Goal: Navigation & Orientation: Find specific page/section

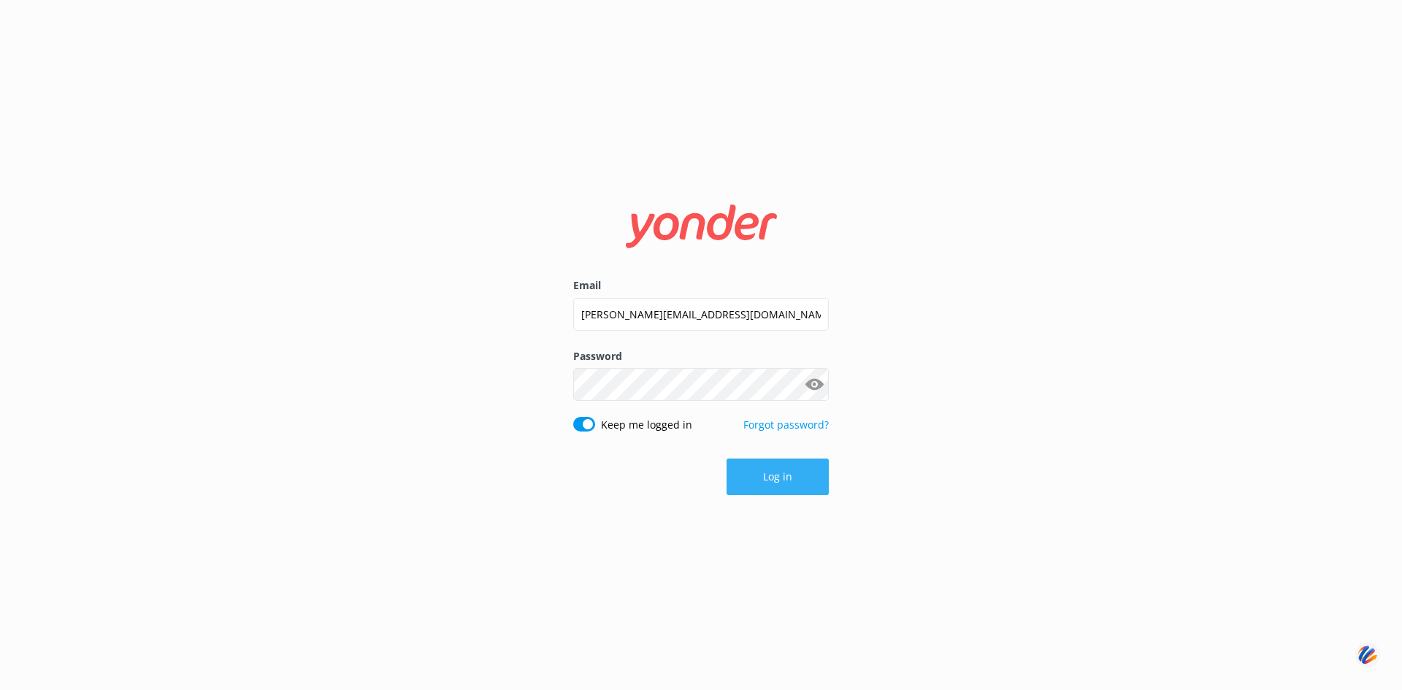
click at [779, 470] on button "Log in" at bounding box center [778, 477] width 102 height 37
type input "[PERSON_NAME][EMAIL_ADDRESS][DOMAIN_NAME]"
click at [777, 479] on button "Log in" at bounding box center [778, 477] width 102 height 37
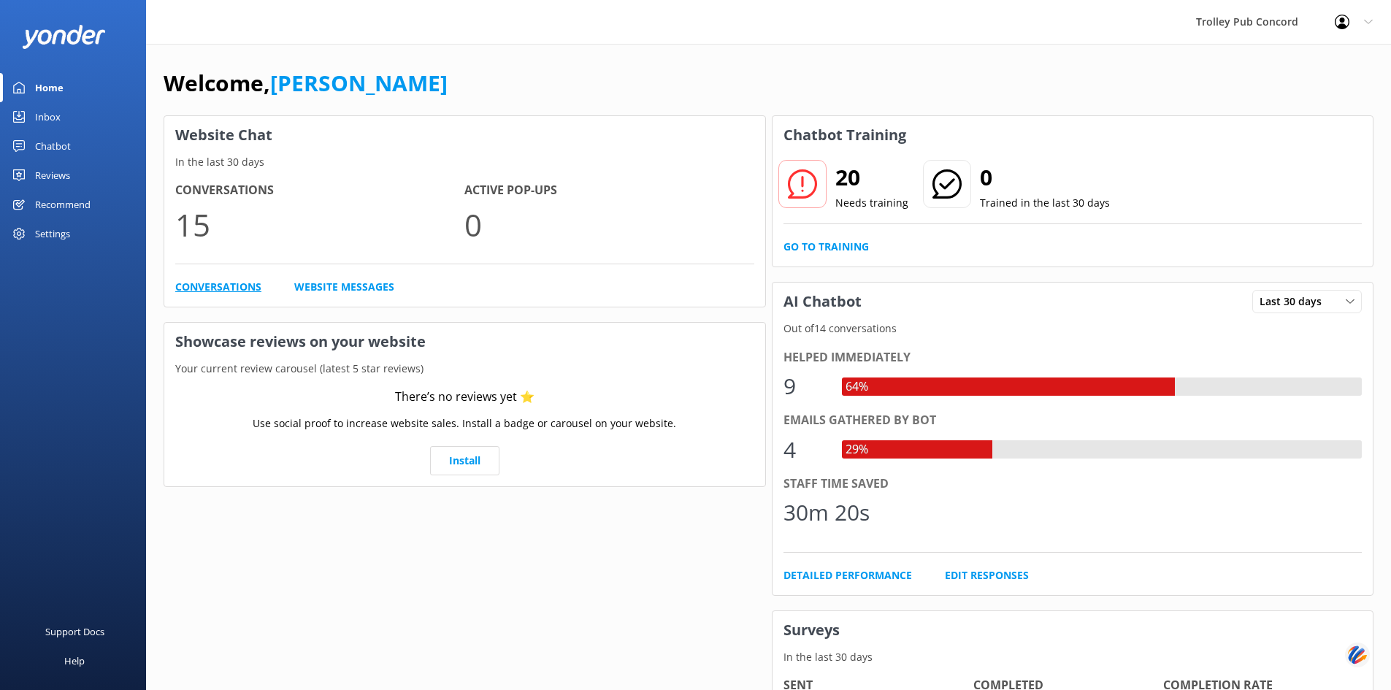
click at [213, 283] on link "Conversations" at bounding box center [218, 287] width 86 height 16
